Goal: Information Seeking & Learning: Learn about a topic

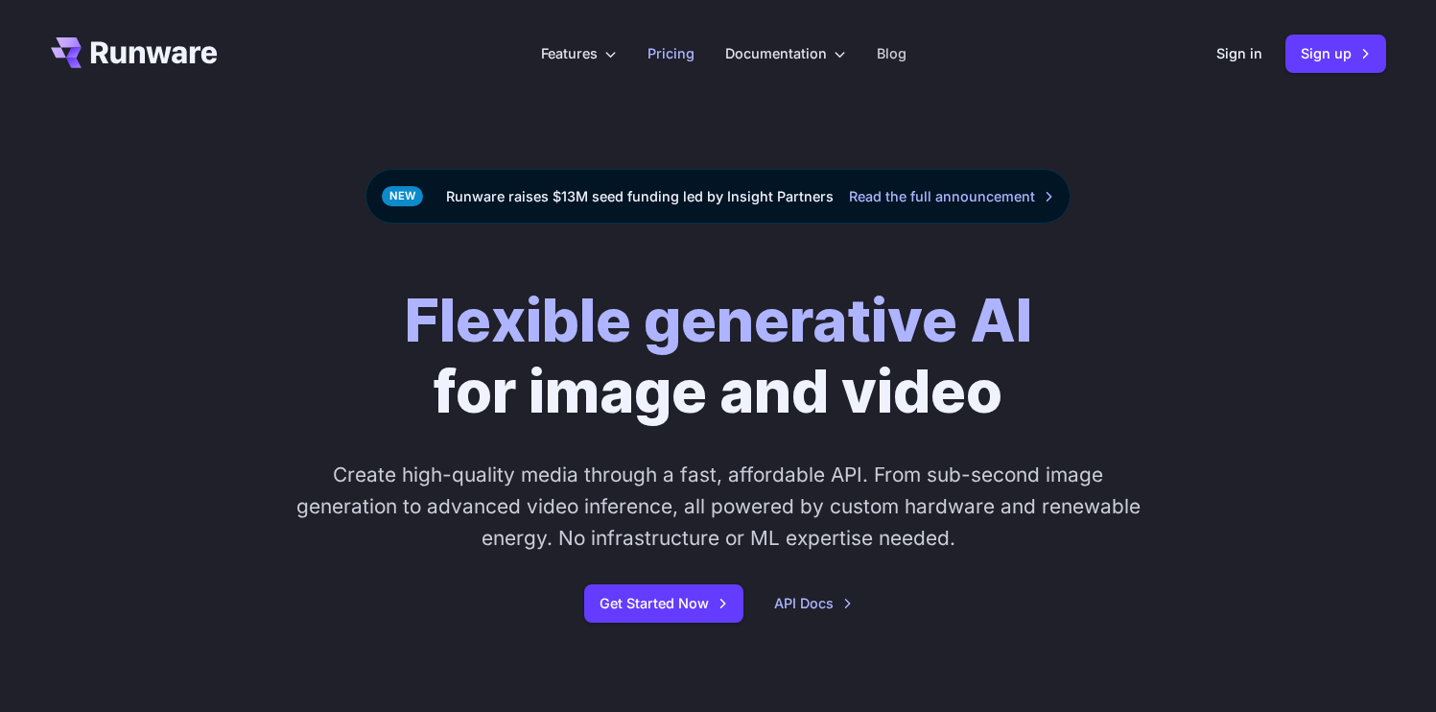
click at [658, 54] on link "Pricing" at bounding box center [671, 53] width 47 height 22
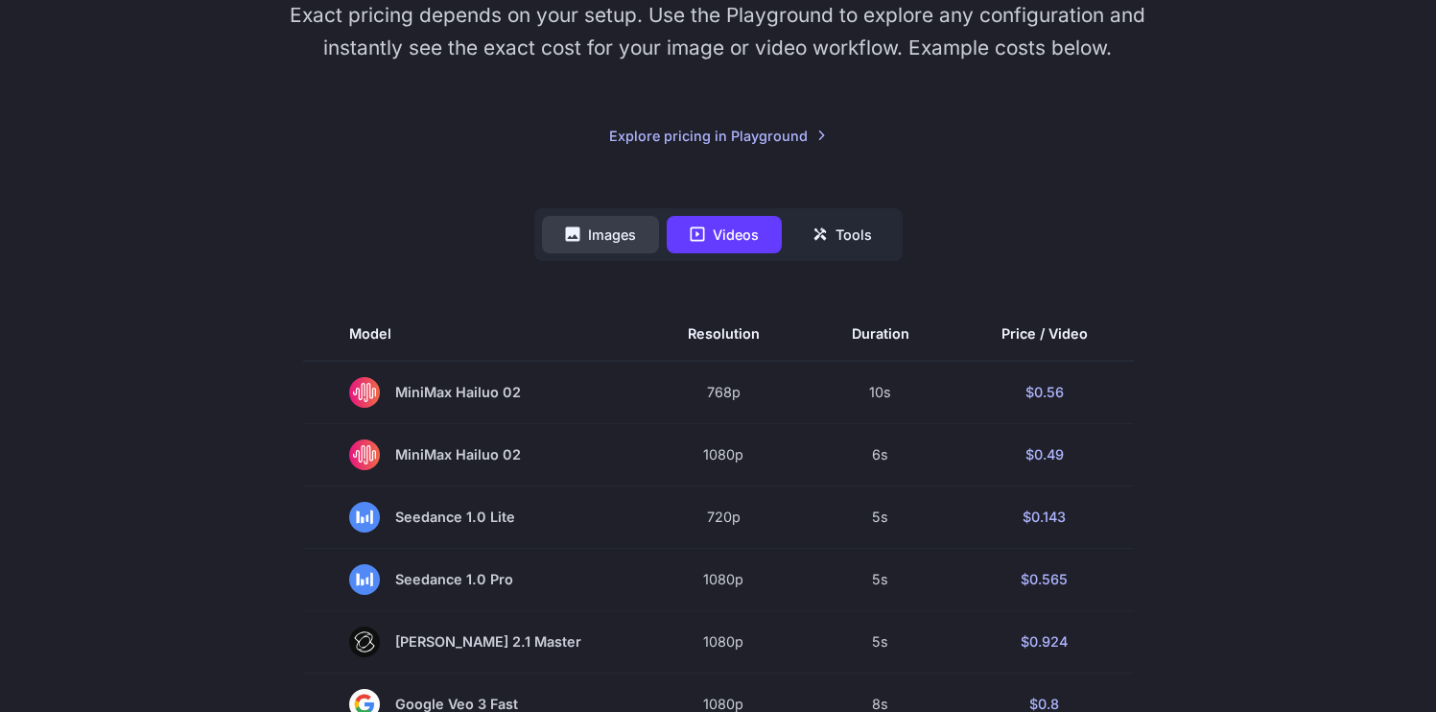
click at [622, 227] on button "Images" at bounding box center [600, 234] width 117 height 37
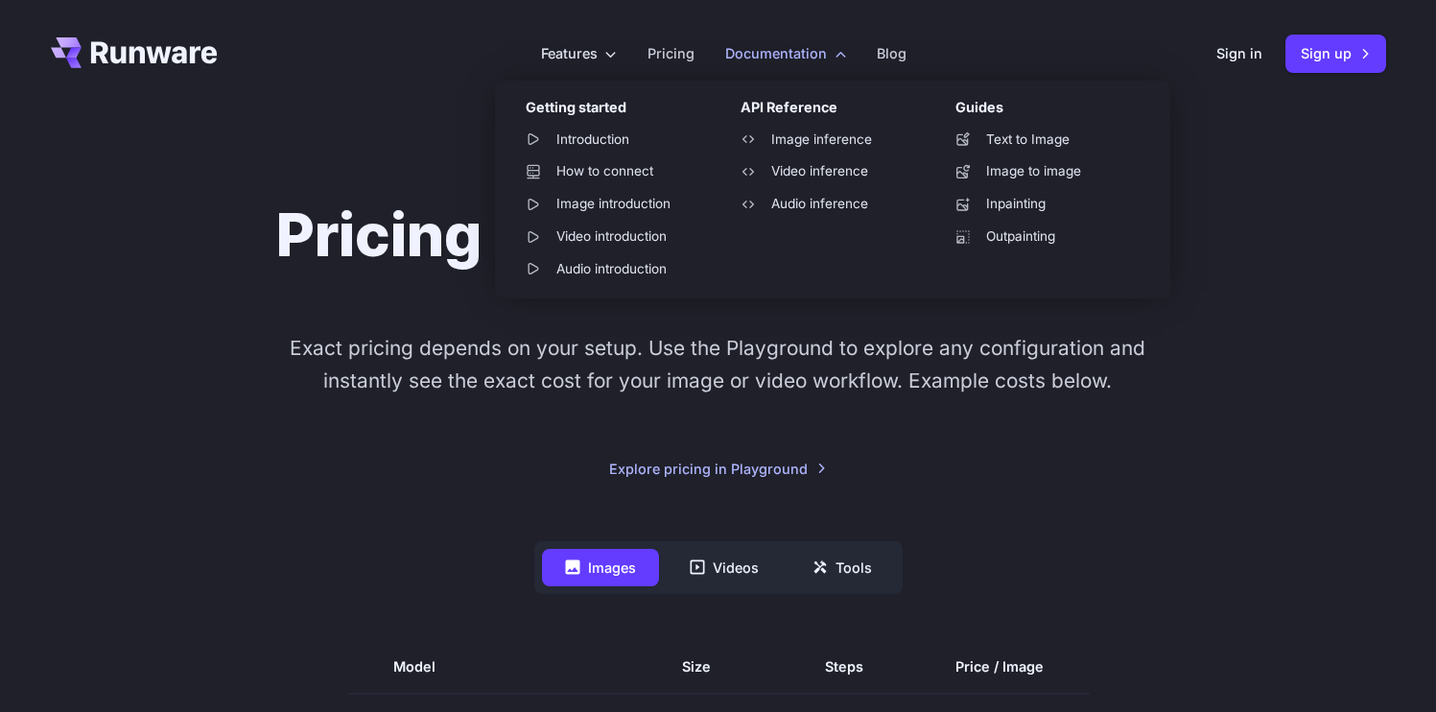
click at [820, 57] on label "Documentation" at bounding box center [785, 53] width 121 height 22
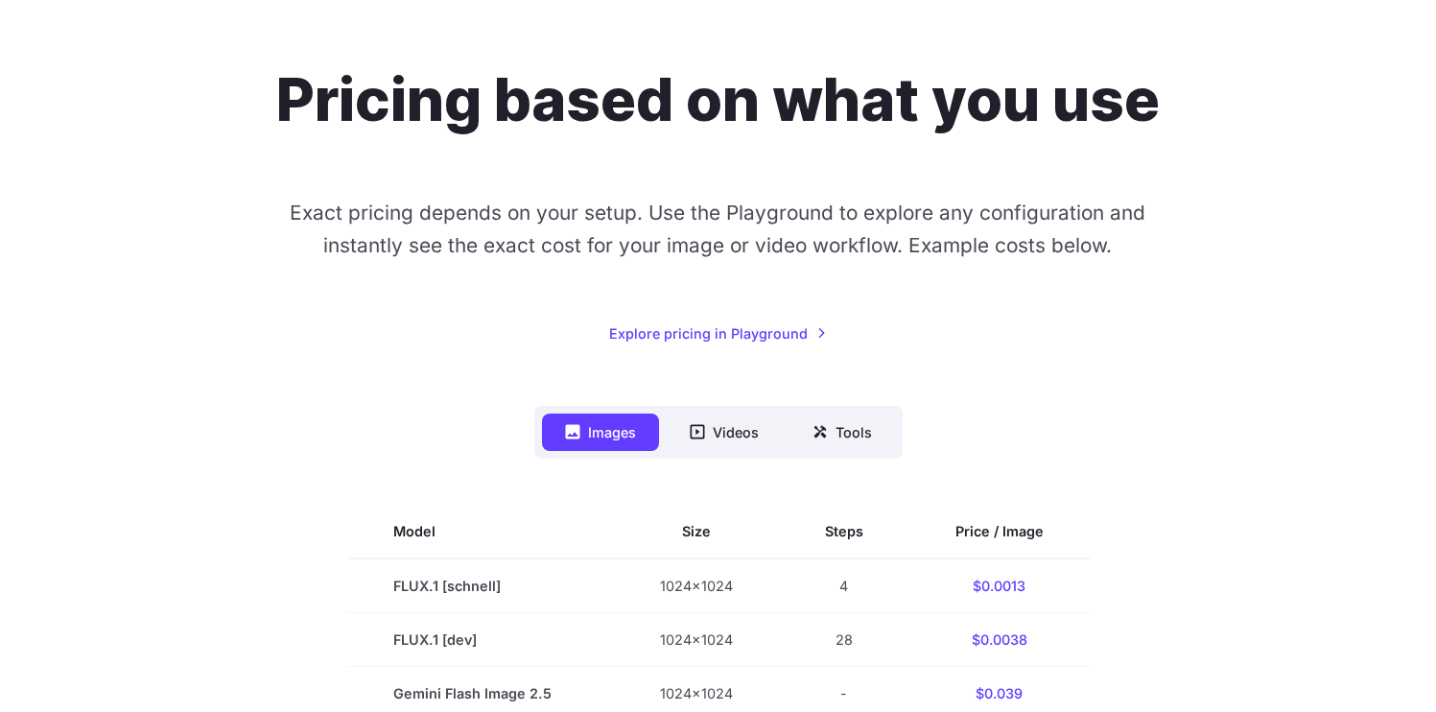
scroll to position [90, 0]
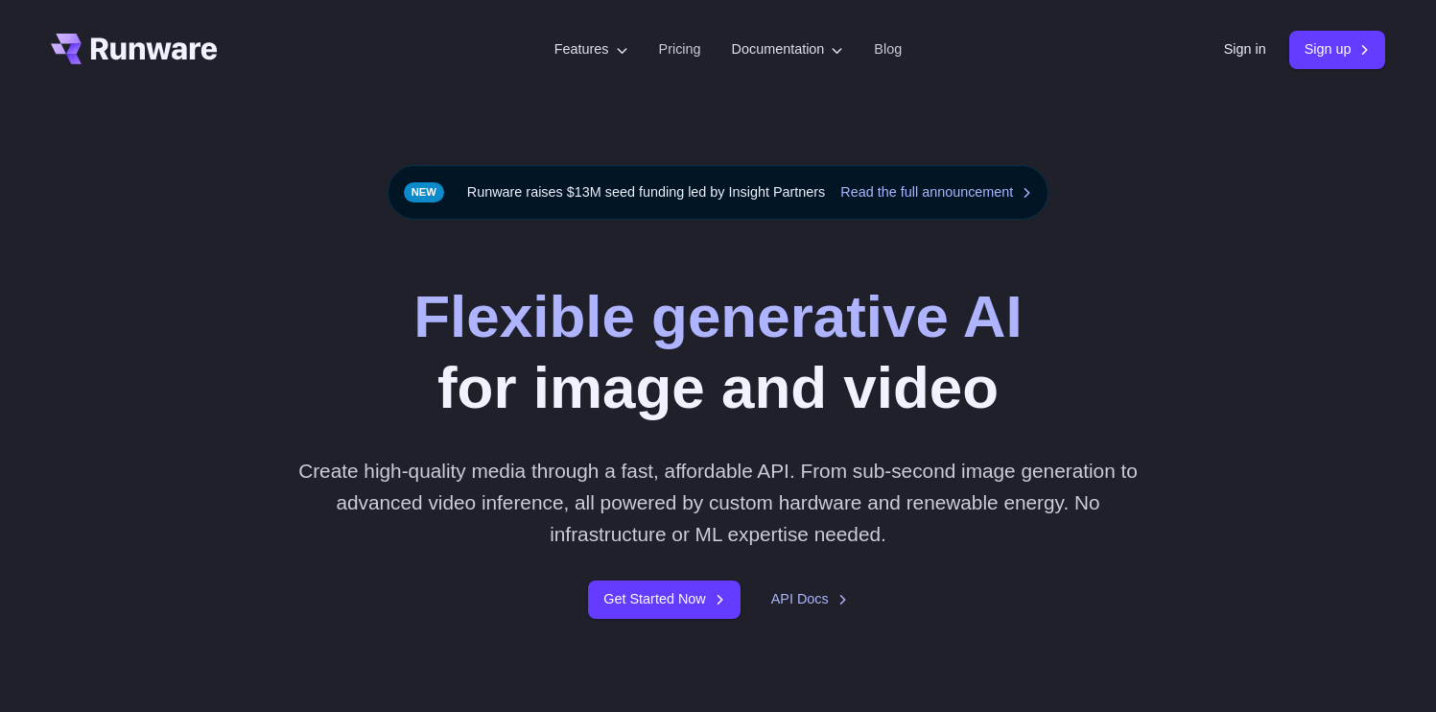
scroll to position [4, 0]
click at [670, 57] on link "Pricing" at bounding box center [680, 49] width 42 height 22
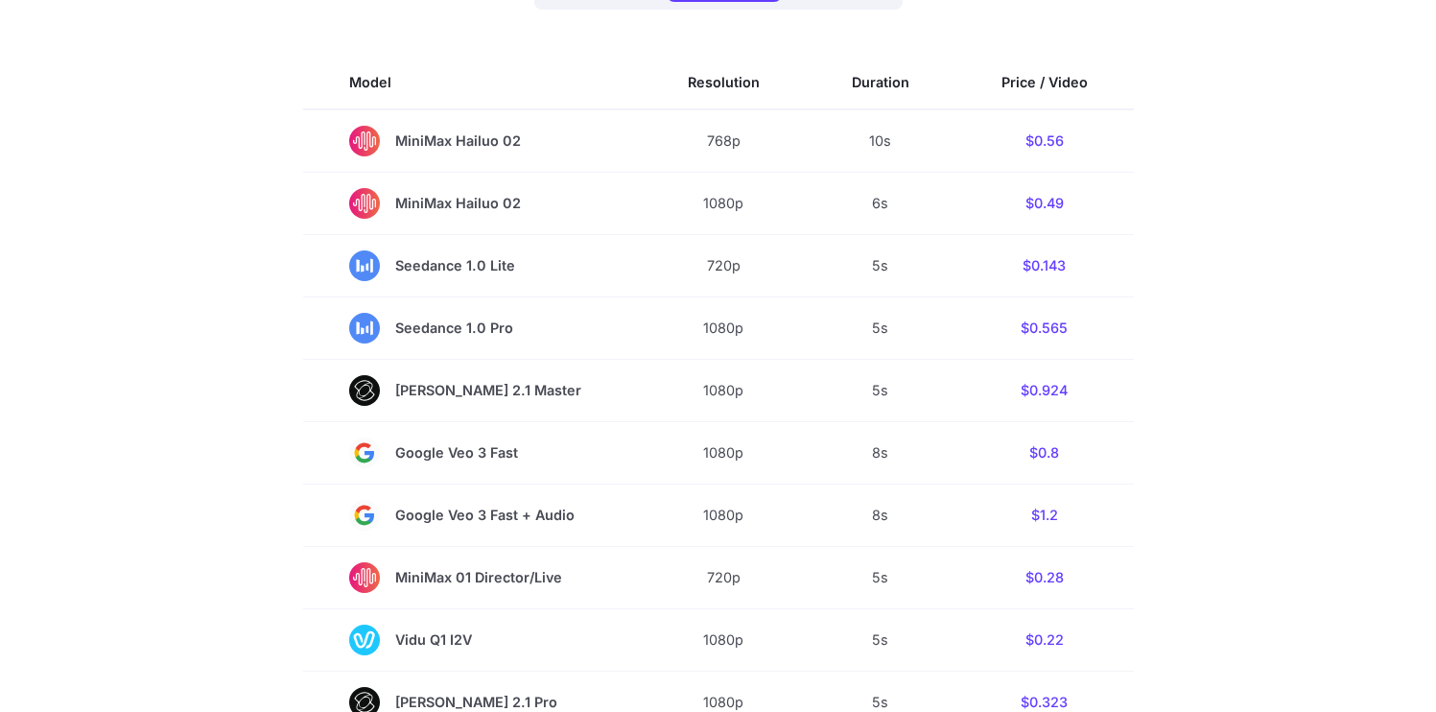
scroll to position [198, 0]
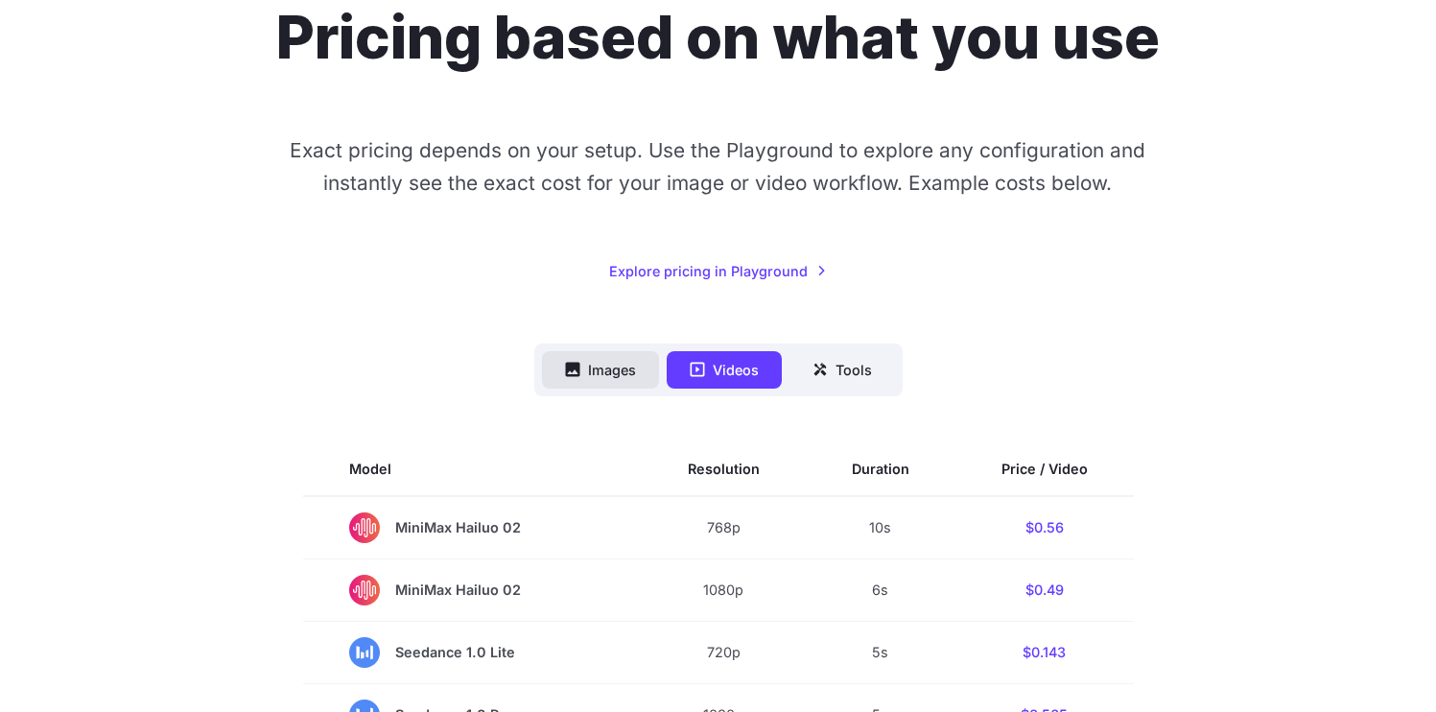
click at [624, 369] on button "Images" at bounding box center [600, 369] width 117 height 37
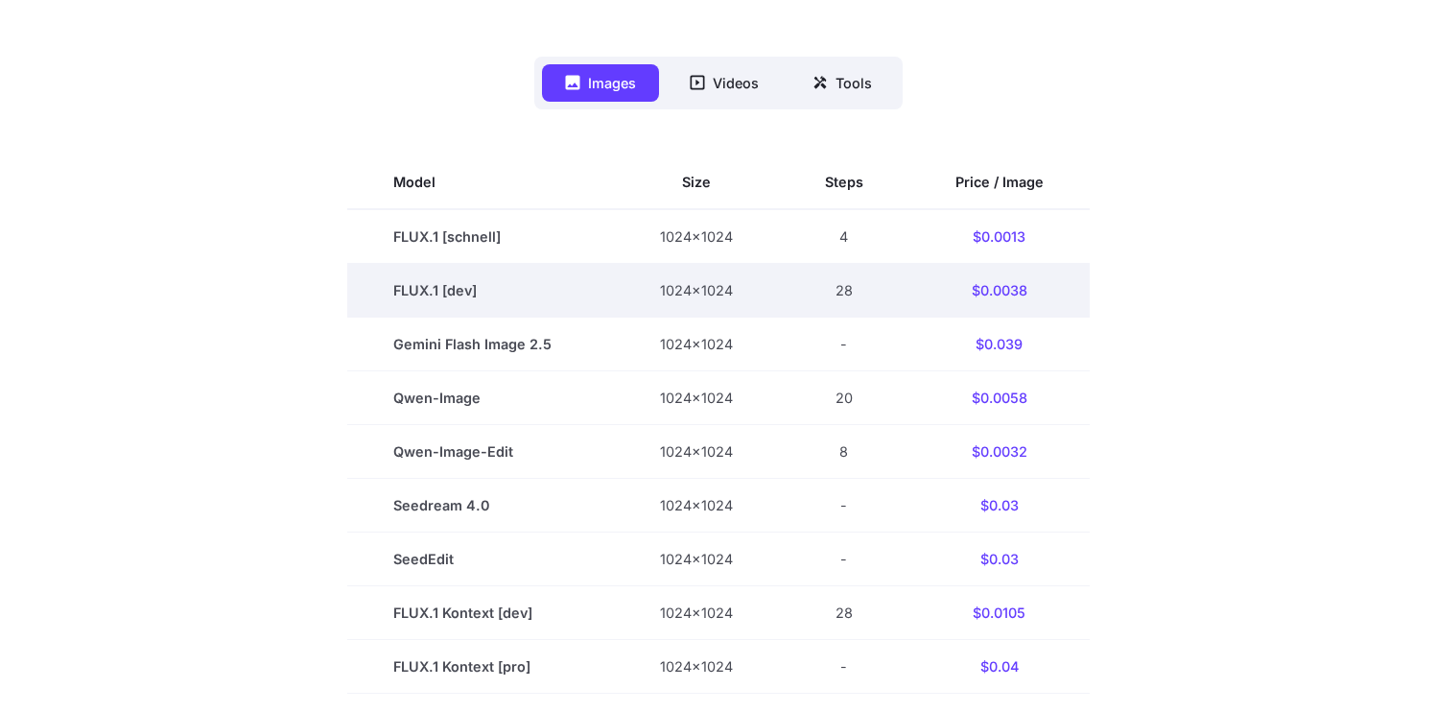
scroll to position [490, 0]
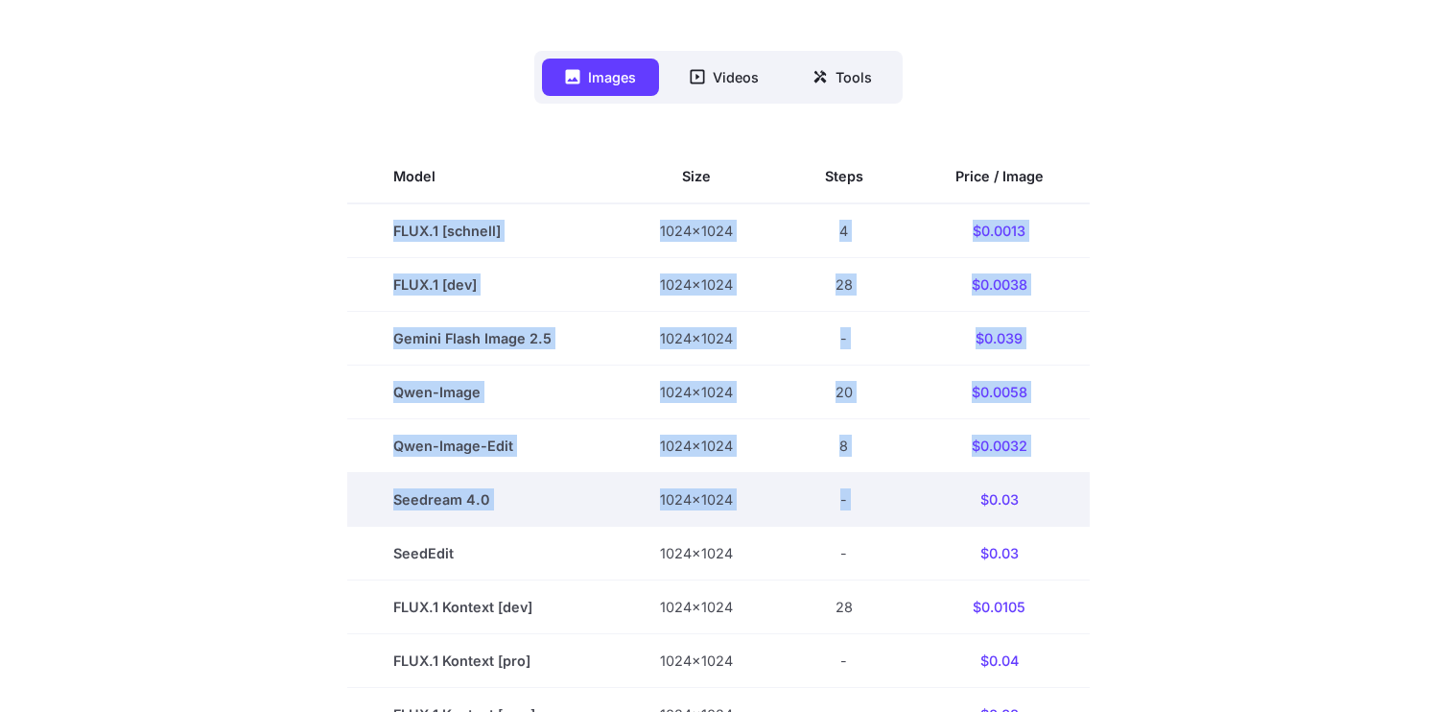
drag, startPoint x: 457, startPoint y: 248, endPoint x: 1023, endPoint y: 479, distance: 611.5
click at [1022, 478] on tbody "Model Size Steps Price / Image FLUX.1 [schnell] 1024x1024 4 $0.0013 FLUX.1 [dev…" at bounding box center [718, 714] width 743 height 1129
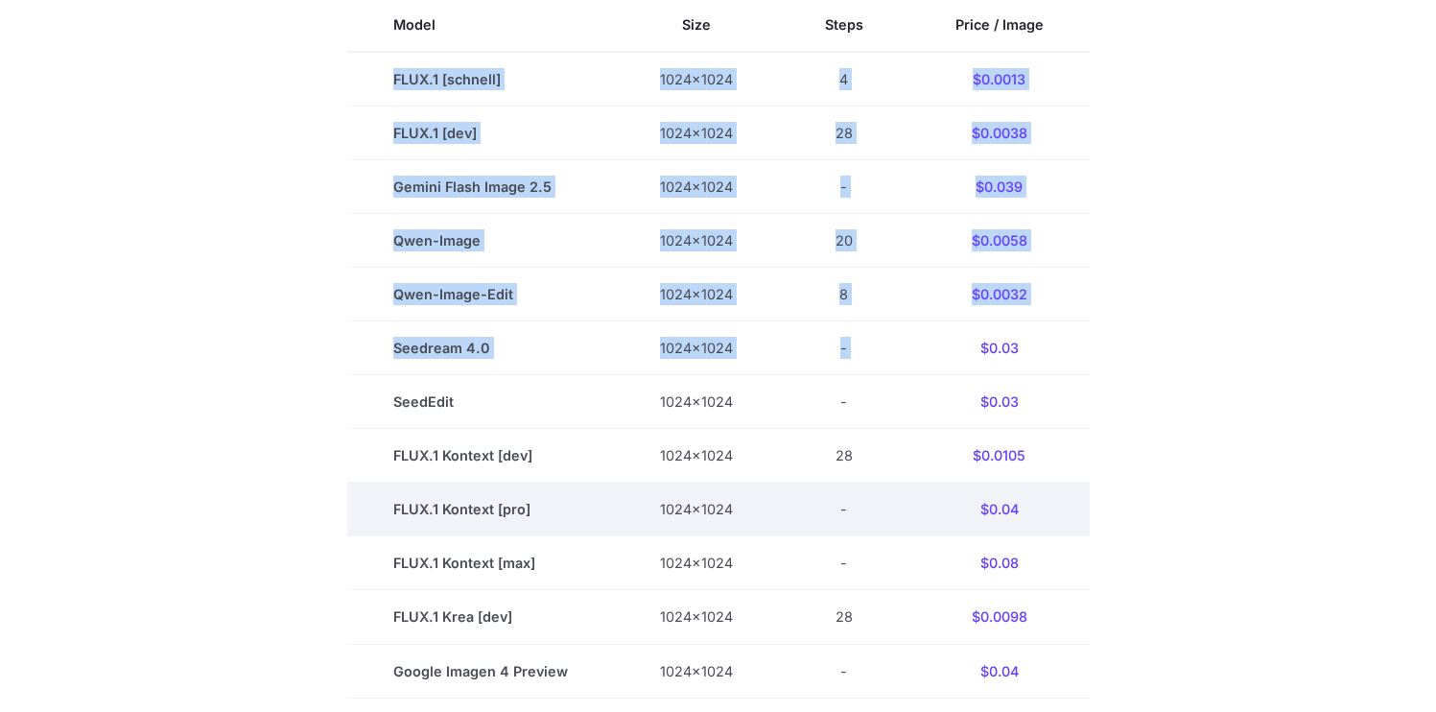
scroll to position [647, 0]
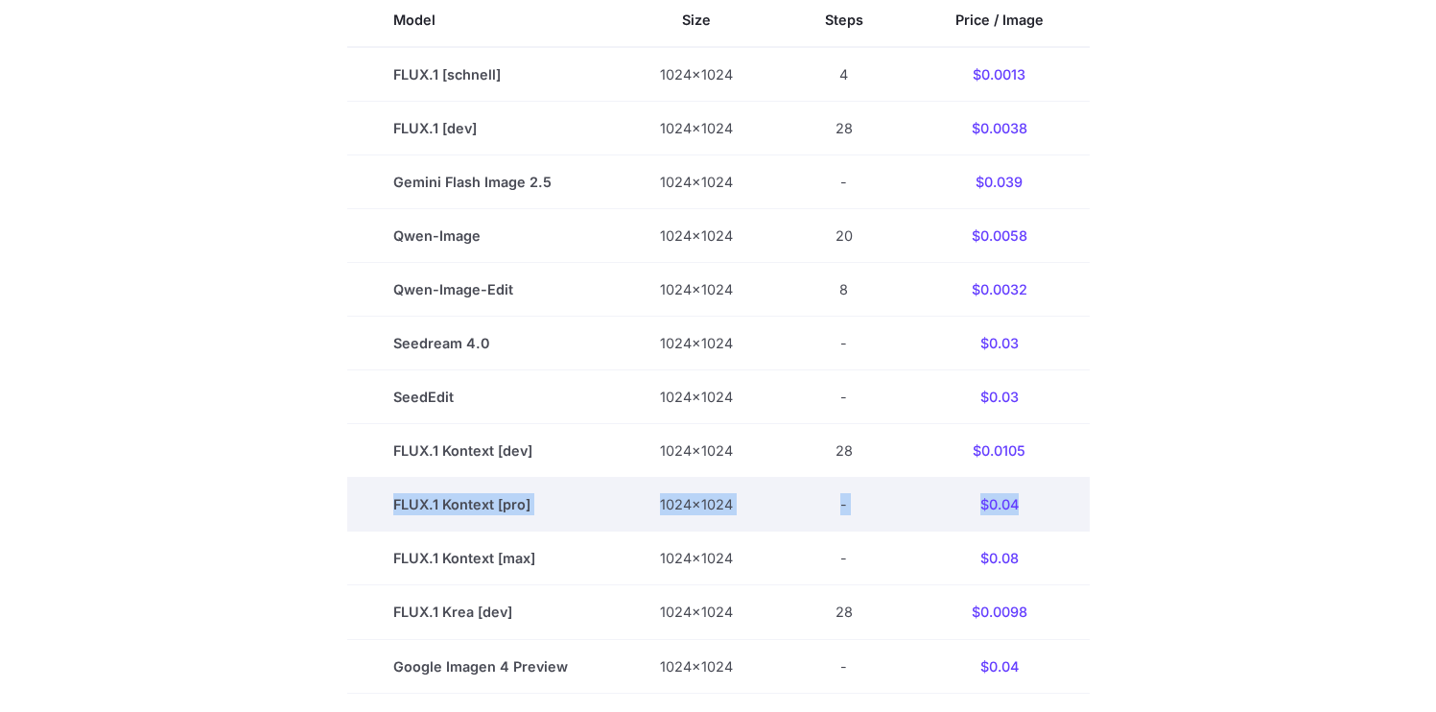
drag, startPoint x: 391, startPoint y: 497, endPoint x: 1062, endPoint y: 526, distance: 671.3
click at [996, 522] on tr "FLUX.1 Kontext [pro] 1024x1024 - $0.04" at bounding box center [718, 505] width 743 height 54
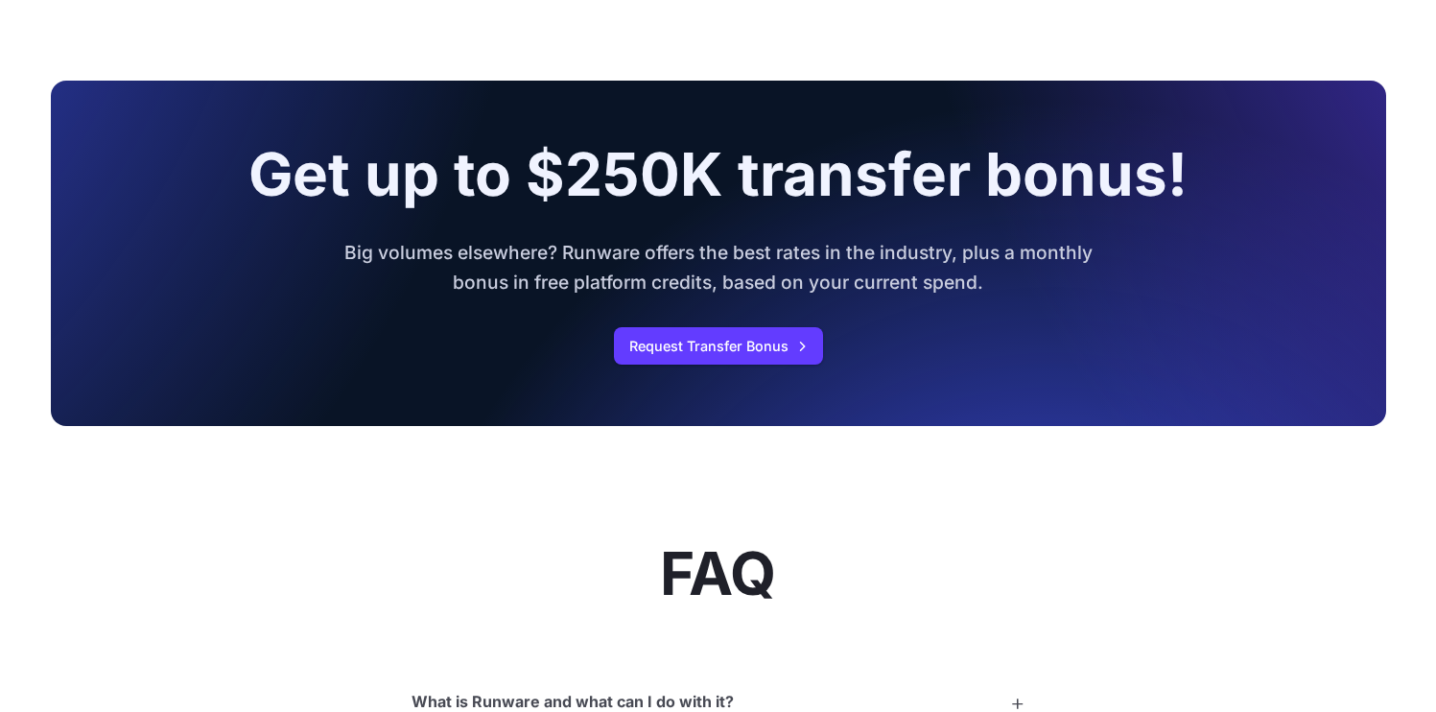
scroll to position [2158, 0]
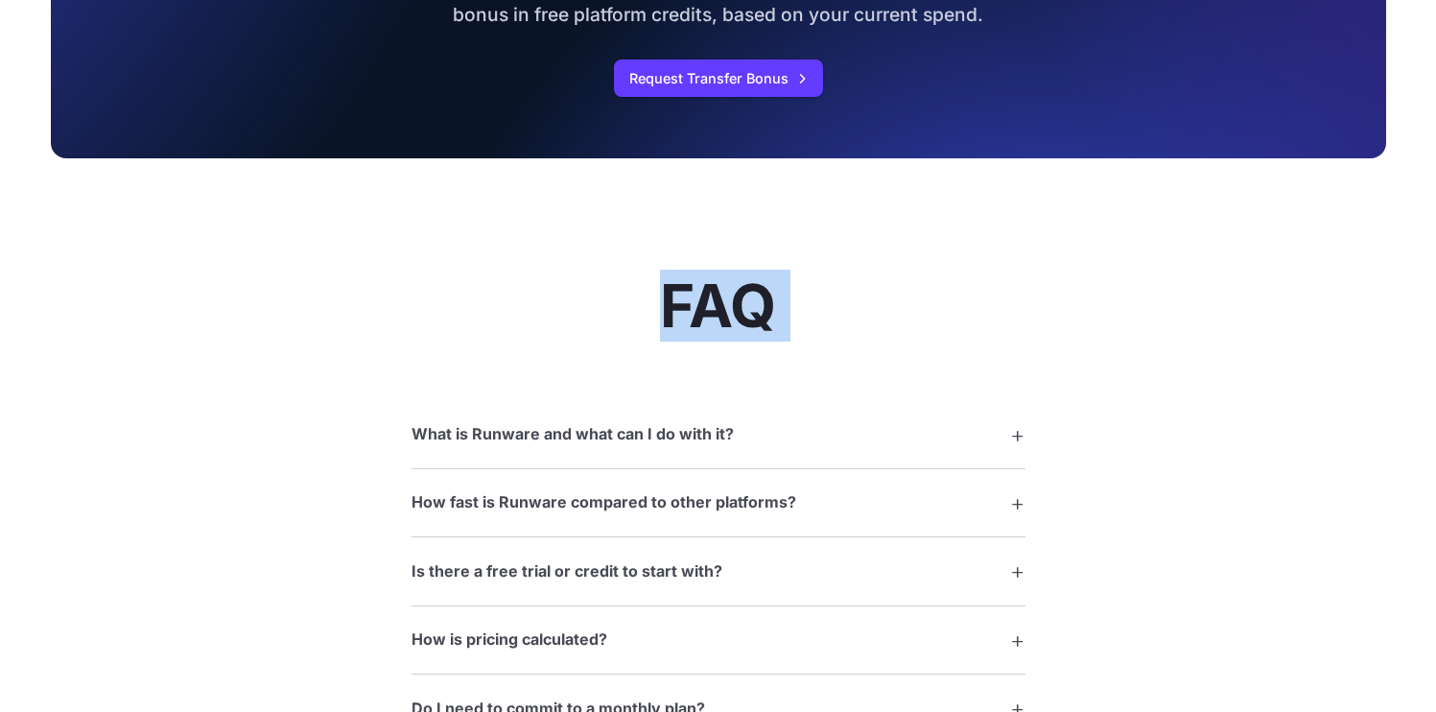
drag, startPoint x: 650, startPoint y: 325, endPoint x: 889, endPoint y: 318, distance: 239.0
drag, startPoint x: 767, startPoint y: 321, endPoint x: 678, endPoint y: 322, distance: 88.3
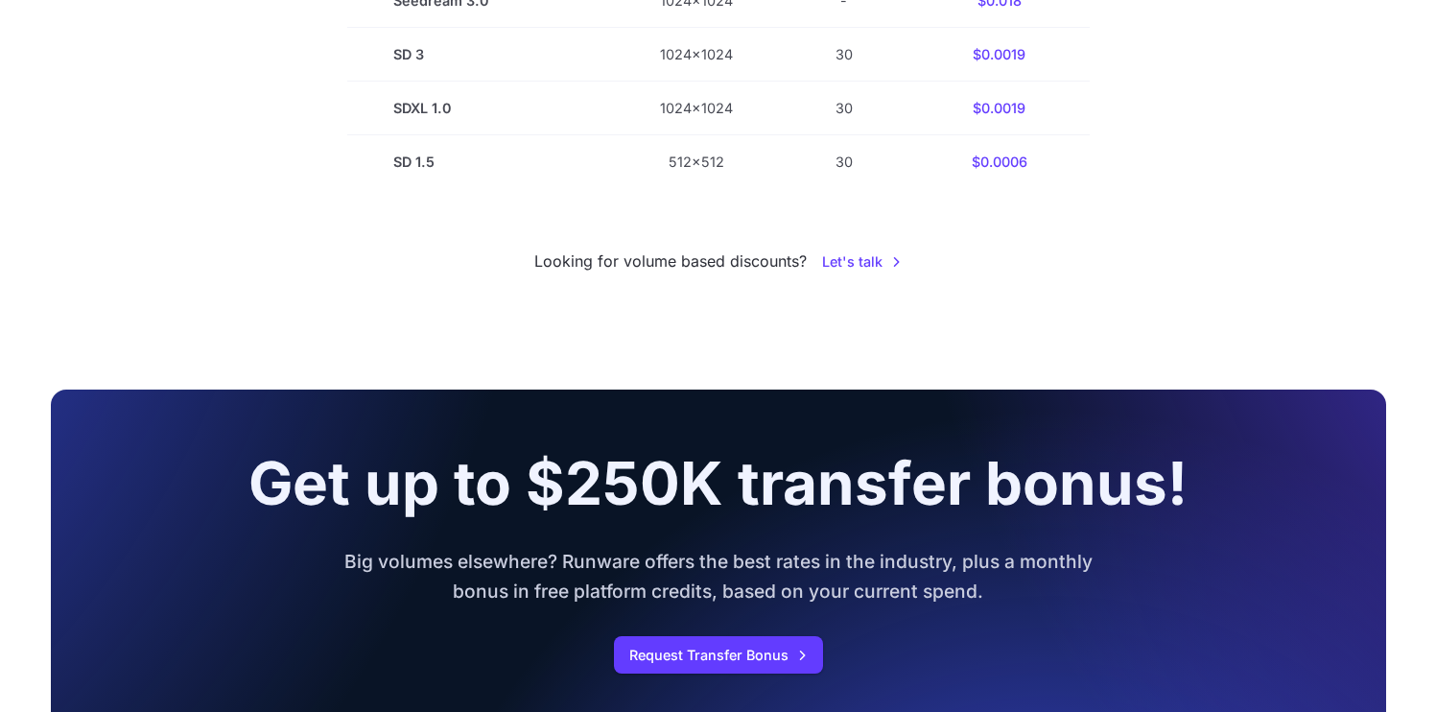
scroll to position [1766, 0]
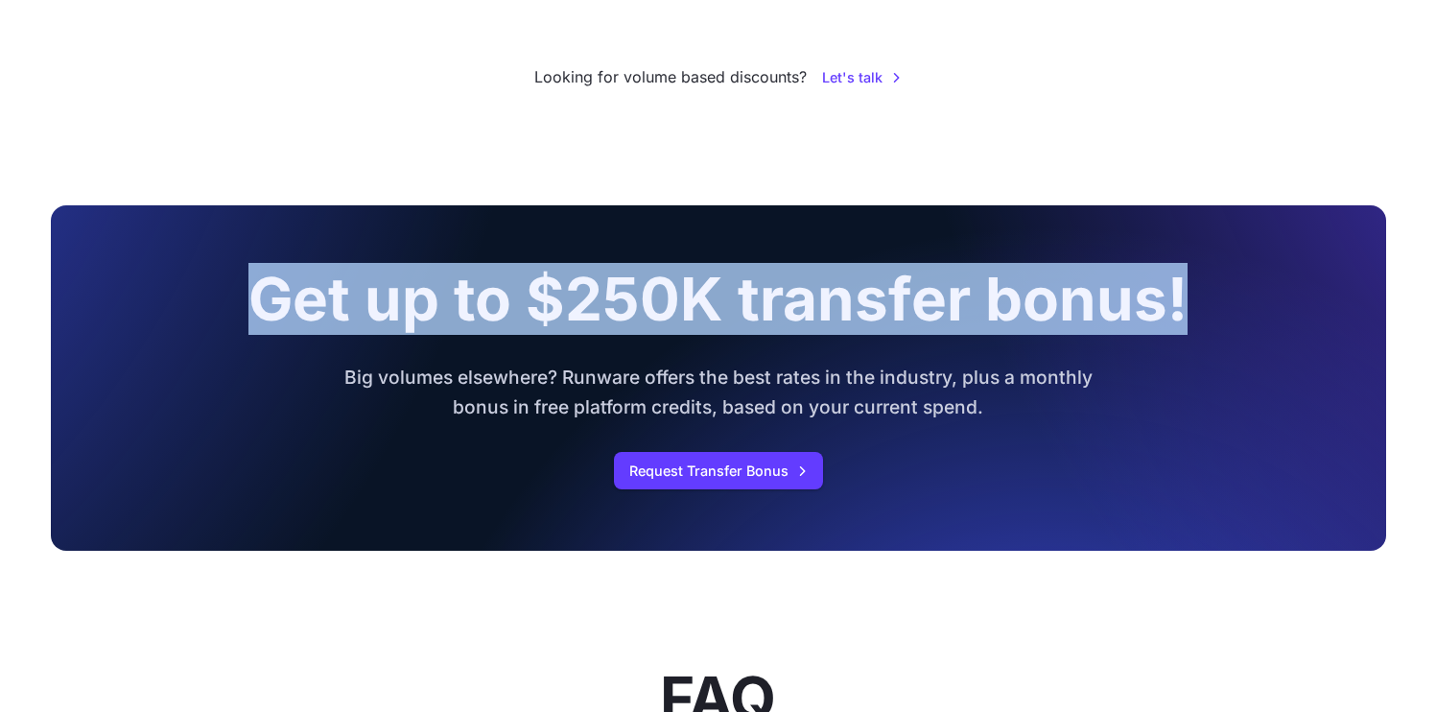
drag, startPoint x: 230, startPoint y: 284, endPoint x: 1284, endPoint y: 361, distance: 1056.4
click at [1302, 351] on div "Get up to $250K transfer bonus! Big volumes elsewhere? Runware offers the best …" at bounding box center [719, 378] width 1336 height 346
click at [1284, 361] on div "Get up to $250K transfer bonus! Big volumes elsewhere? Runware offers the best …" at bounding box center [719, 378] width 1336 height 346
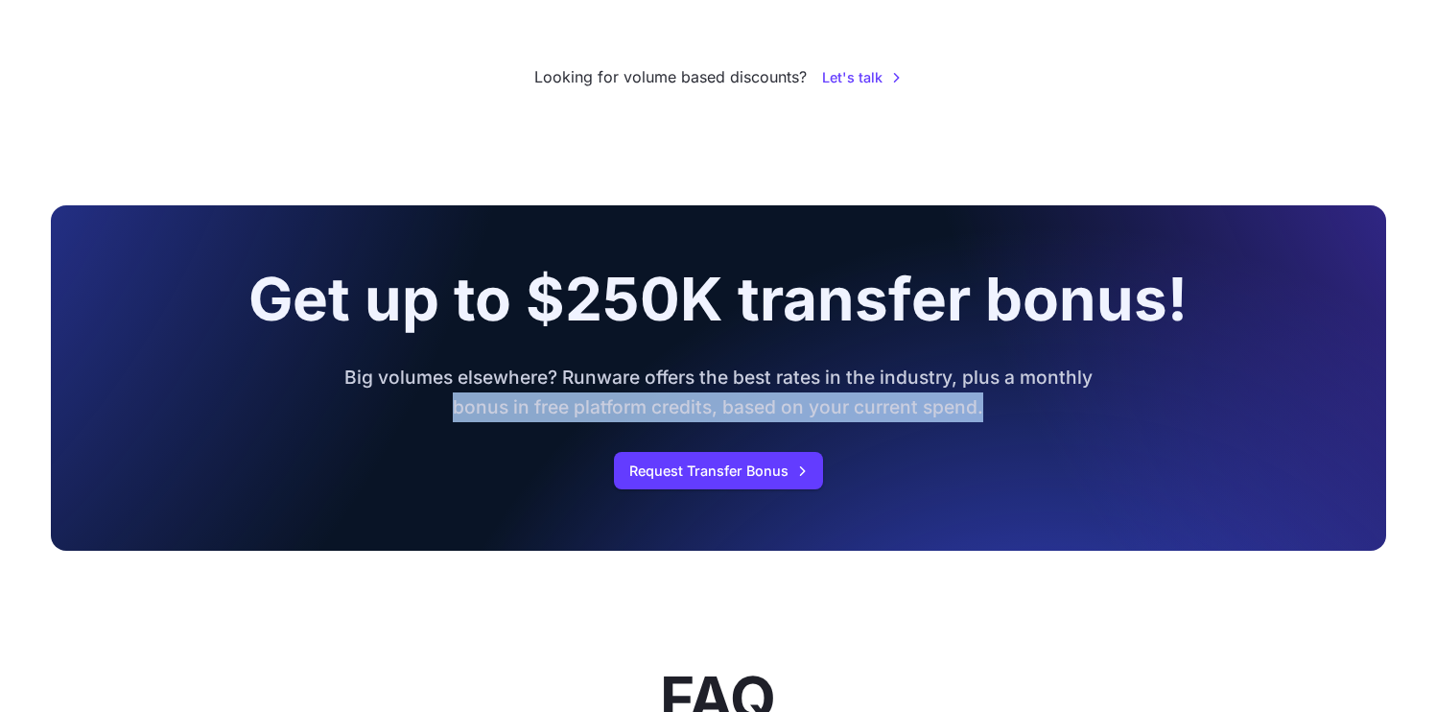
drag, startPoint x: 1125, startPoint y: 498, endPoint x: 228, endPoint y: 420, distance: 899.6
click at [229, 420] on div "Get up to $250K transfer bonus! Big volumes elsewhere? Runware offers the best …" at bounding box center [719, 378] width 1336 height 346
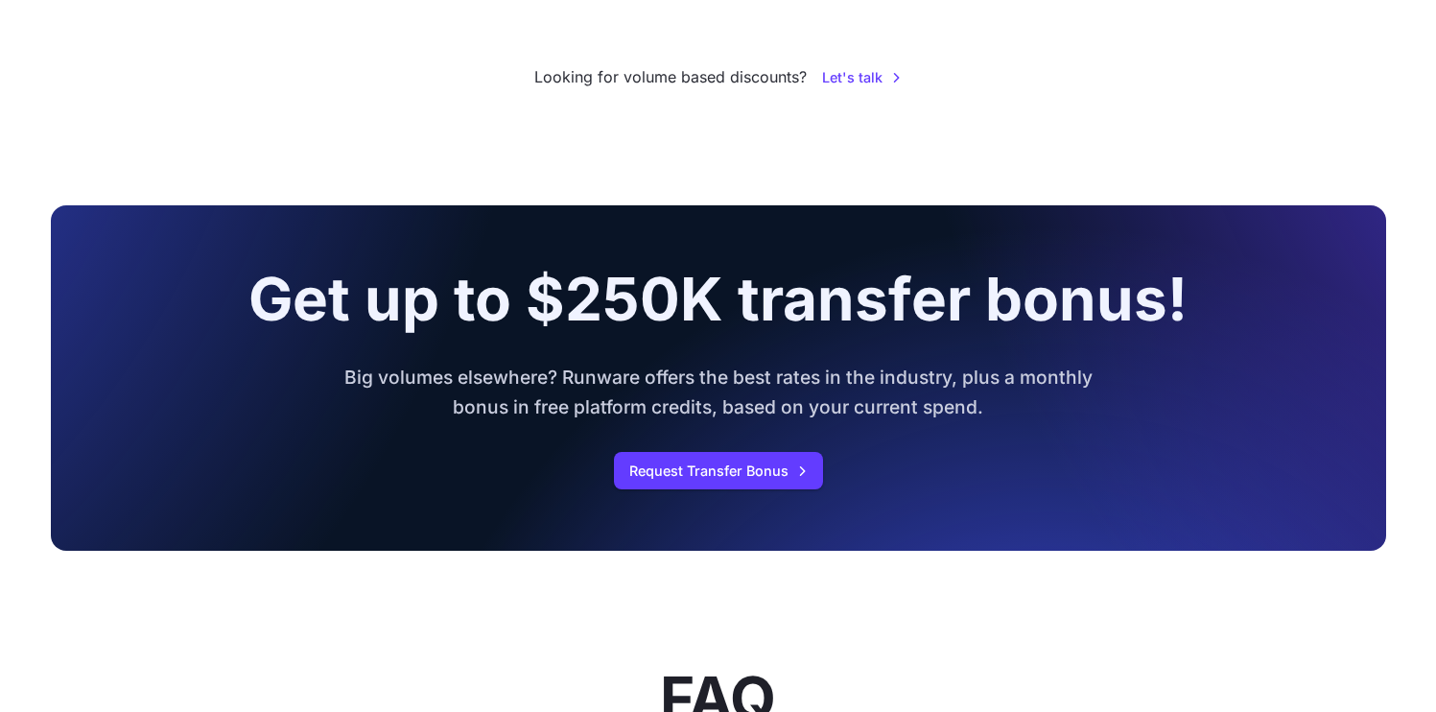
drag, startPoint x: 241, startPoint y: 391, endPoint x: 288, endPoint y: 363, distance: 55.1
click at [288, 363] on div "Get up to $250K transfer bonus! Big volumes elsewhere? Runware offers the best …" at bounding box center [719, 378] width 1336 height 346
drag, startPoint x: 353, startPoint y: 198, endPoint x: 809, endPoint y: 163, distance: 457.1
click at [605, 189] on div "Pricing based on what you use Exact pricing depends on your setup. Use the Play…" at bounding box center [718, 333] width 1436 height 3982
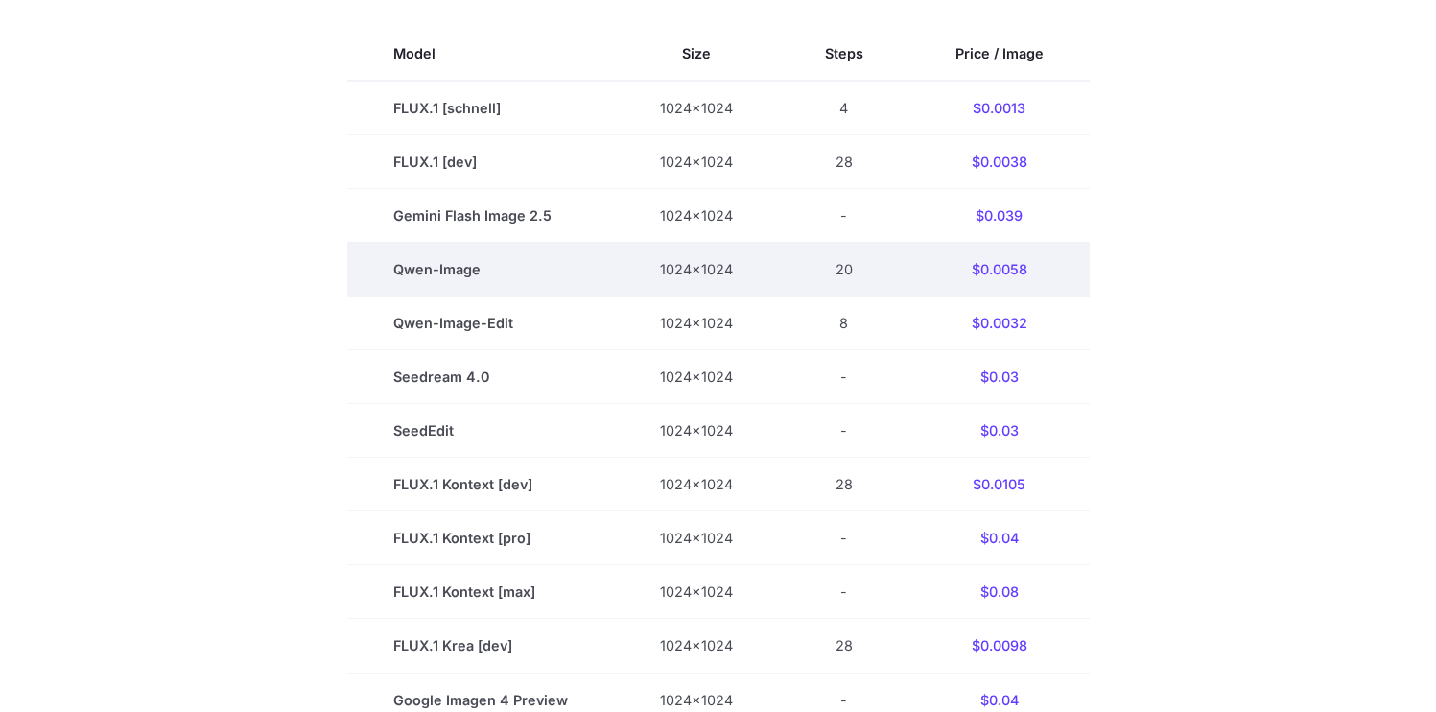
scroll to position [628, 0]
